Goal: Transaction & Acquisition: Obtain resource

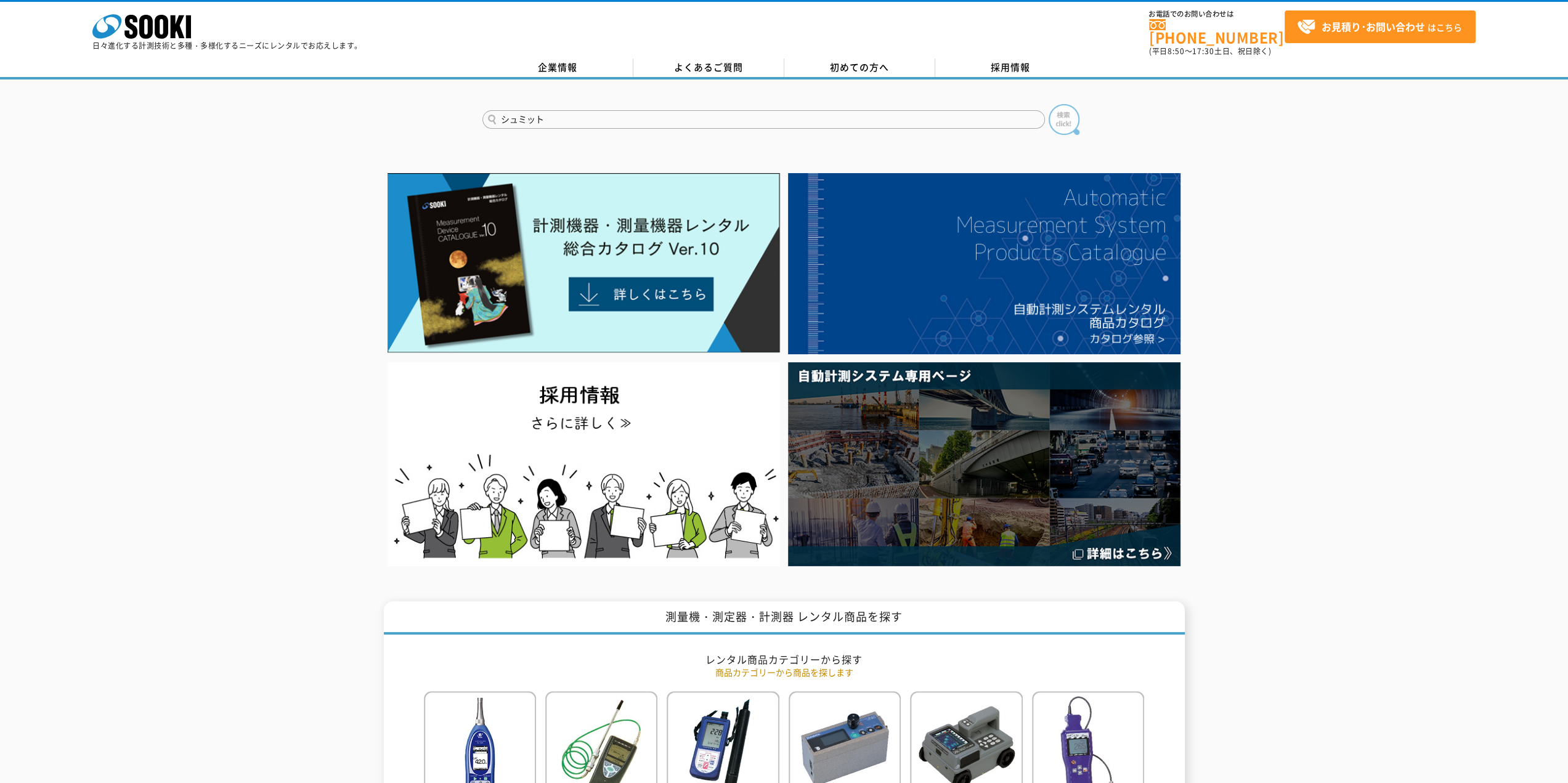
type input "シュミット"
click at [1069, 104] on img at bounding box center [1063, 119] width 31 height 31
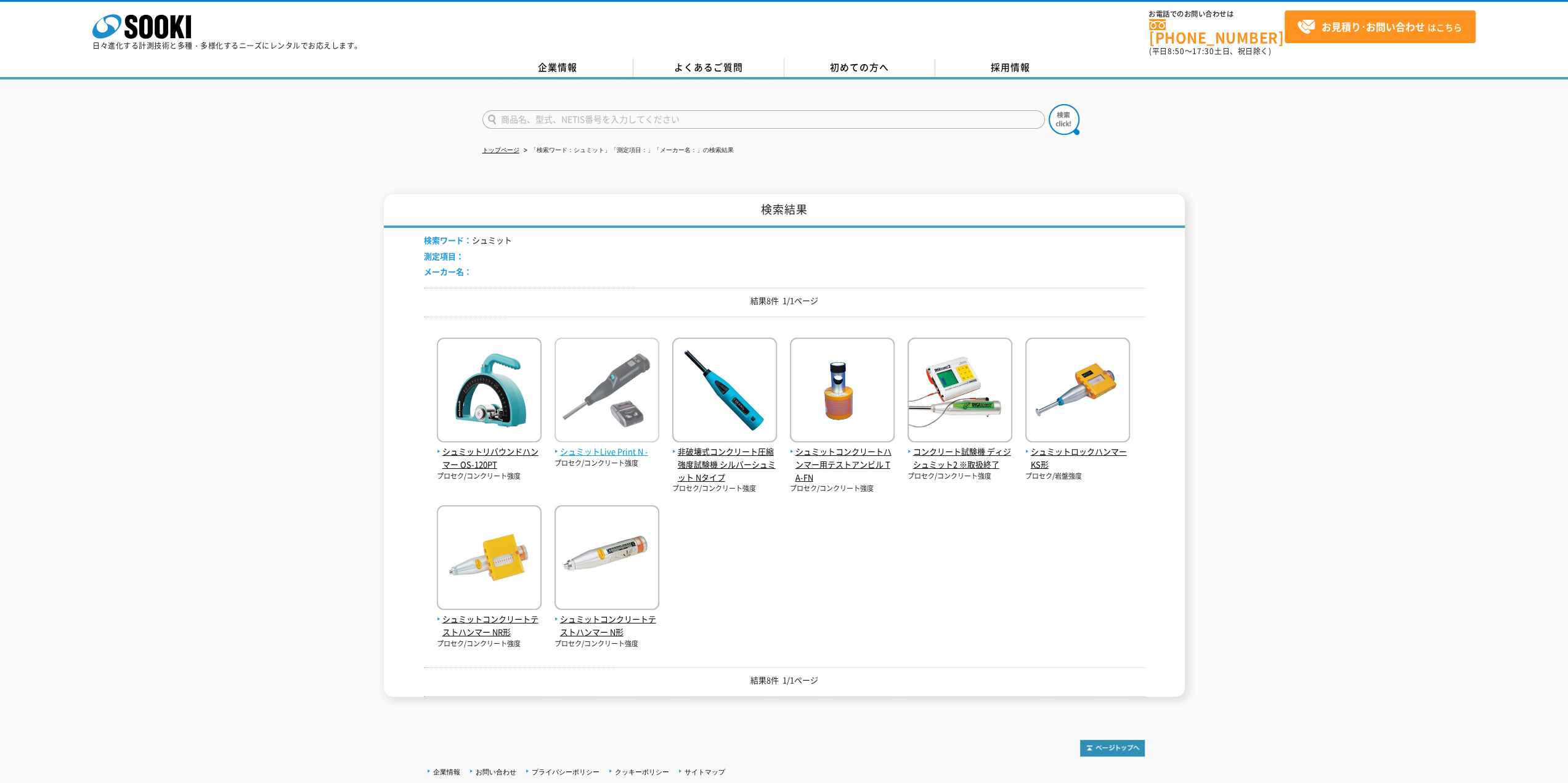
click at [618, 397] on img at bounding box center [607, 392] width 105 height 108
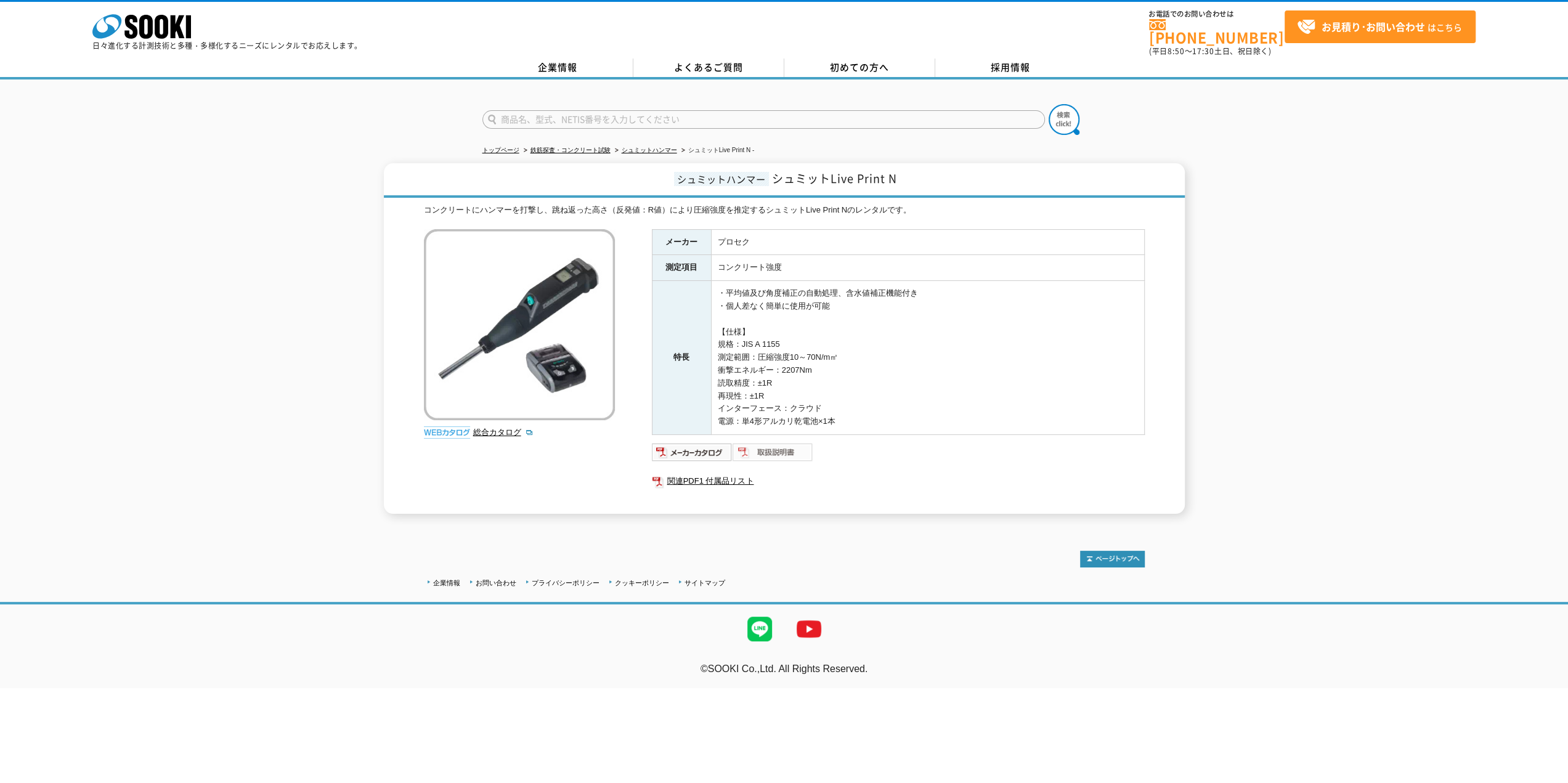
click at [749, 443] on img at bounding box center [773, 452] width 81 height 19
click at [677, 443] on img at bounding box center [692, 452] width 81 height 19
click at [884, 174] on span "シュミットLive Print N" at bounding box center [834, 178] width 125 height 16
drag, startPoint x: 901, startPoint y: 173, endPoint x: 776, endPoint y: 168, distance: 125.1
click at [776, 168] on h1 "シュミットハンマー シュミットLive Print N" at bounding box center [784, 180] width 801 height 34
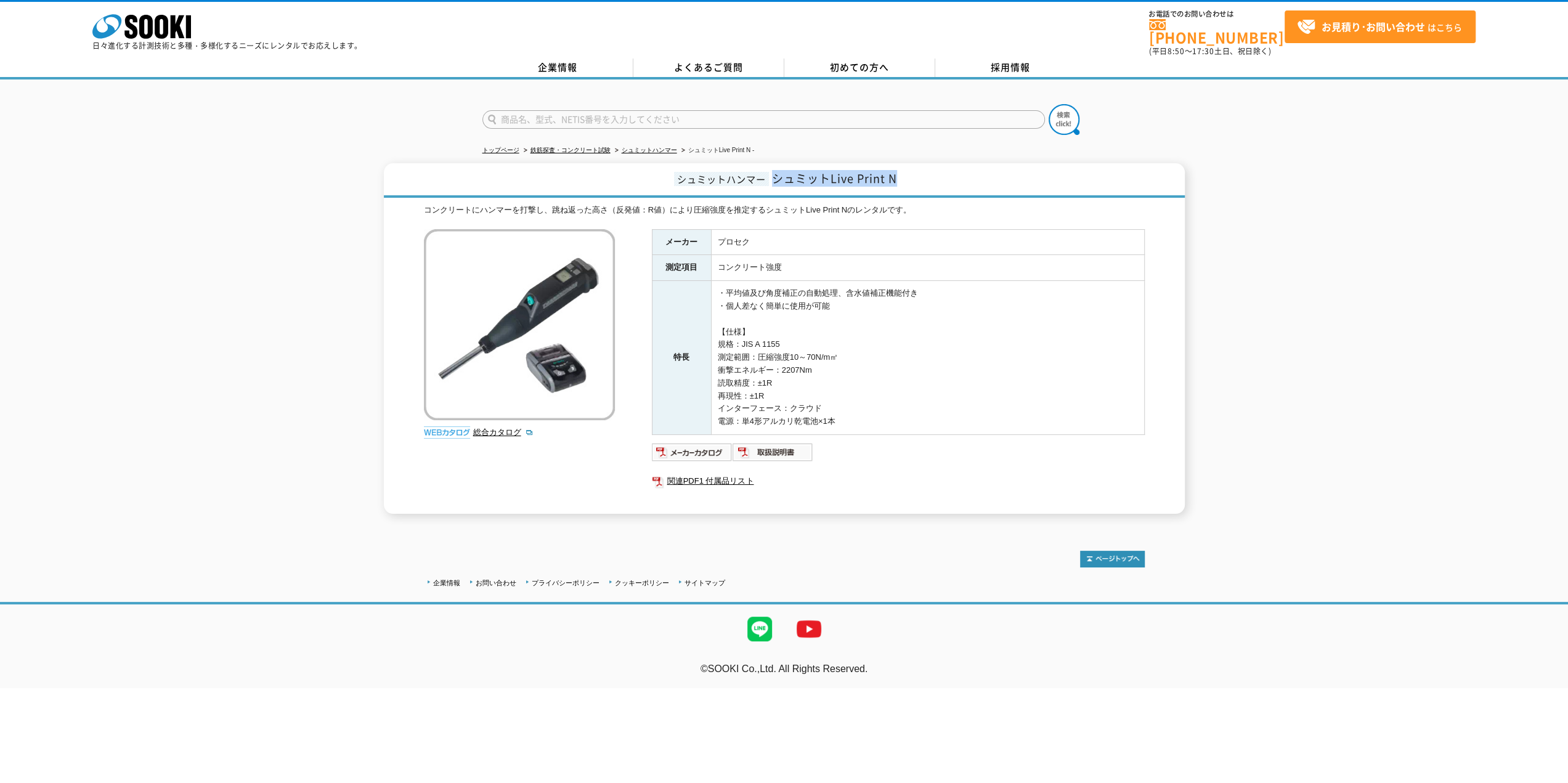
copy span "シュミットLive Print N"
click at [752, 443] on img at bounding box center [773, 452] width 81 height 19
